Goal: Navigation & Orientation: Find specific page/section

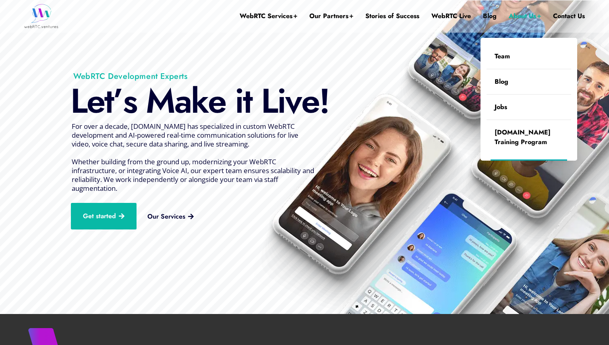
click at [521, 18] on link "About Us" at bounding box center [525, 16] width 32 height 32
click at [500, 58] on link "Team" at bounding box center [529, 56] width 85 height 25
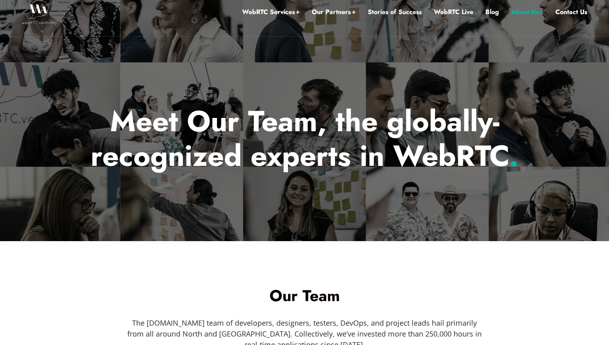
scroll to position [5, 0]
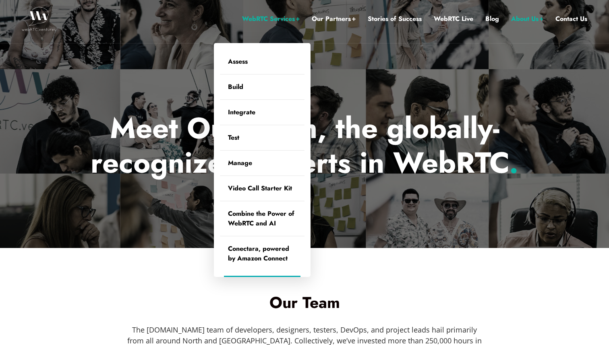
click at [283, 21] on link "WebRTC Services" at bounding box center [271, 19] width 58 height 10
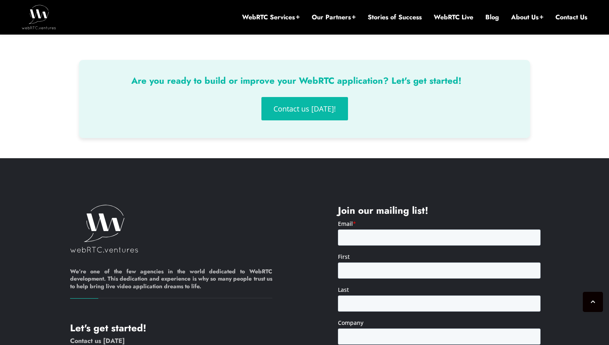
scroll to position [1455, 0]
